Goal: Transaction & Acquisition: Purchase product/service

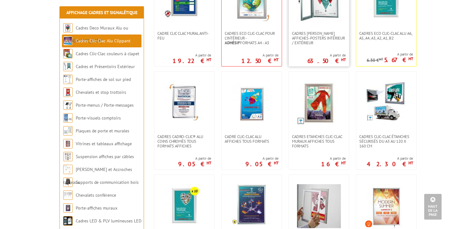
scroll to position [188, 0]
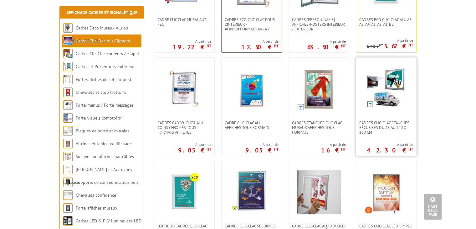
click at [401, 103] on img at bounding box center [386, 87] width 41 height 41
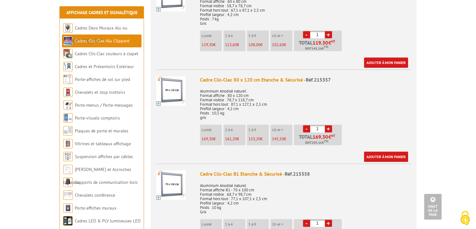
scroll to position [470, 0]
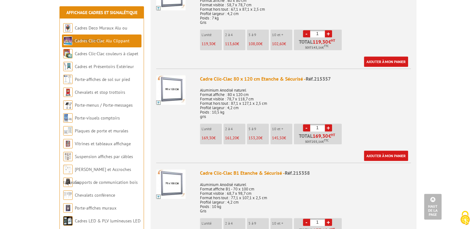
click at [336, 89] on p "Aluminium Anodisé naturel Format affiche : 80 x 120 cm Format visible : 78,7 x …" at bounding box center [305, 101] width 211 height 35
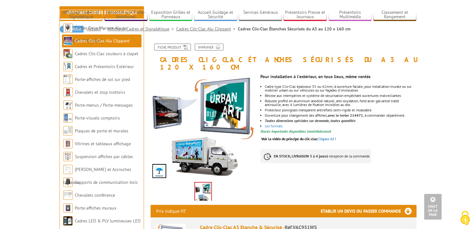
scroll to position [37, 0]
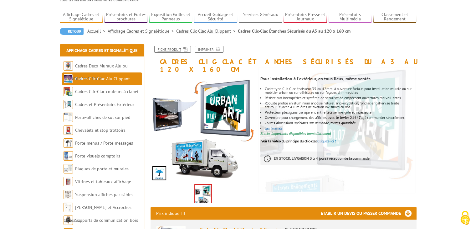
click at [177, 50] on link "Fiche produit" at bounding box center [172, 49] width 37 height 7
